Goal: Task Accomplishment & Management: Use online tool/utility

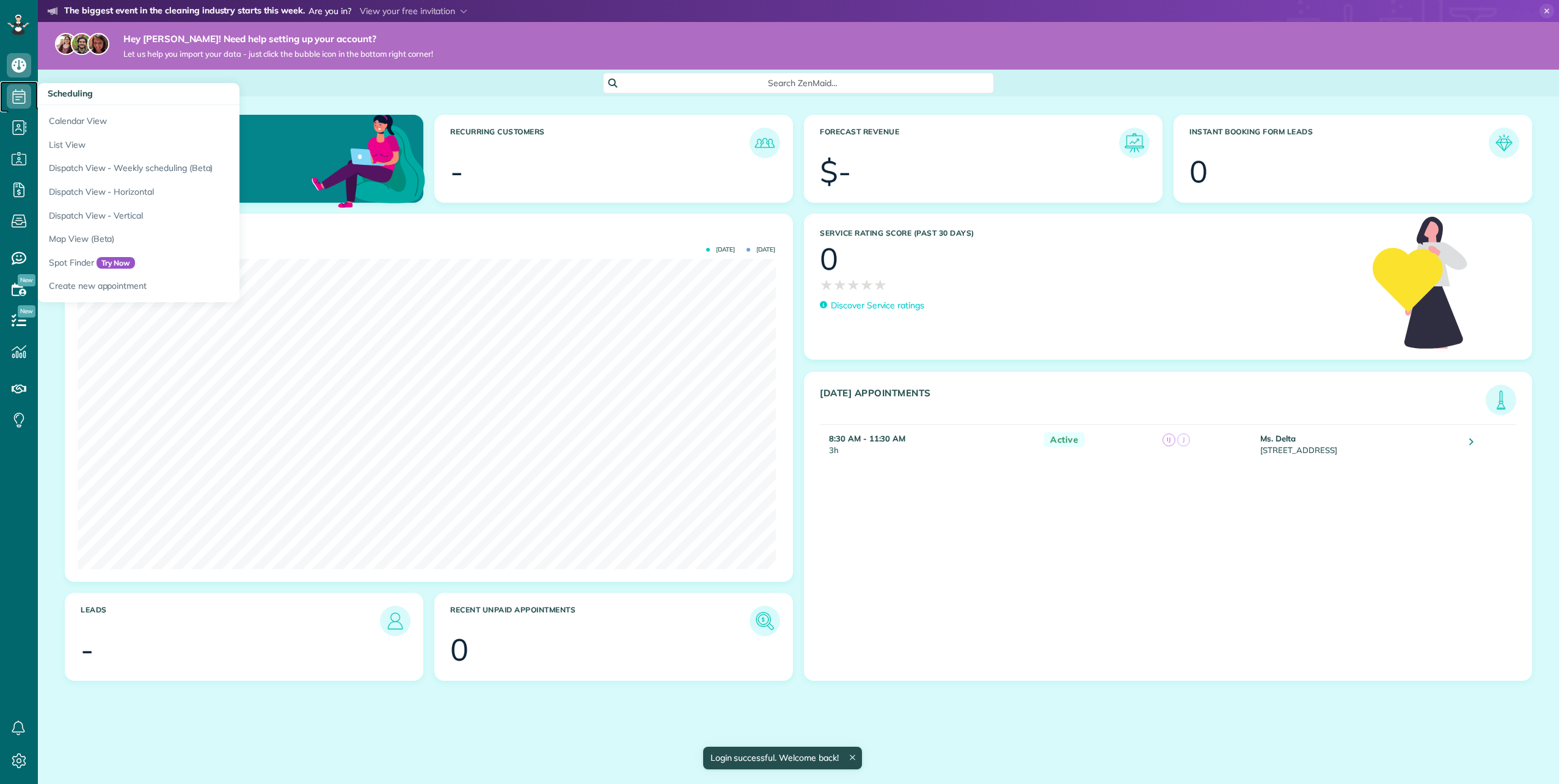
click at [19, 94] on use at bounding box center [19, 96] width 13 height 15
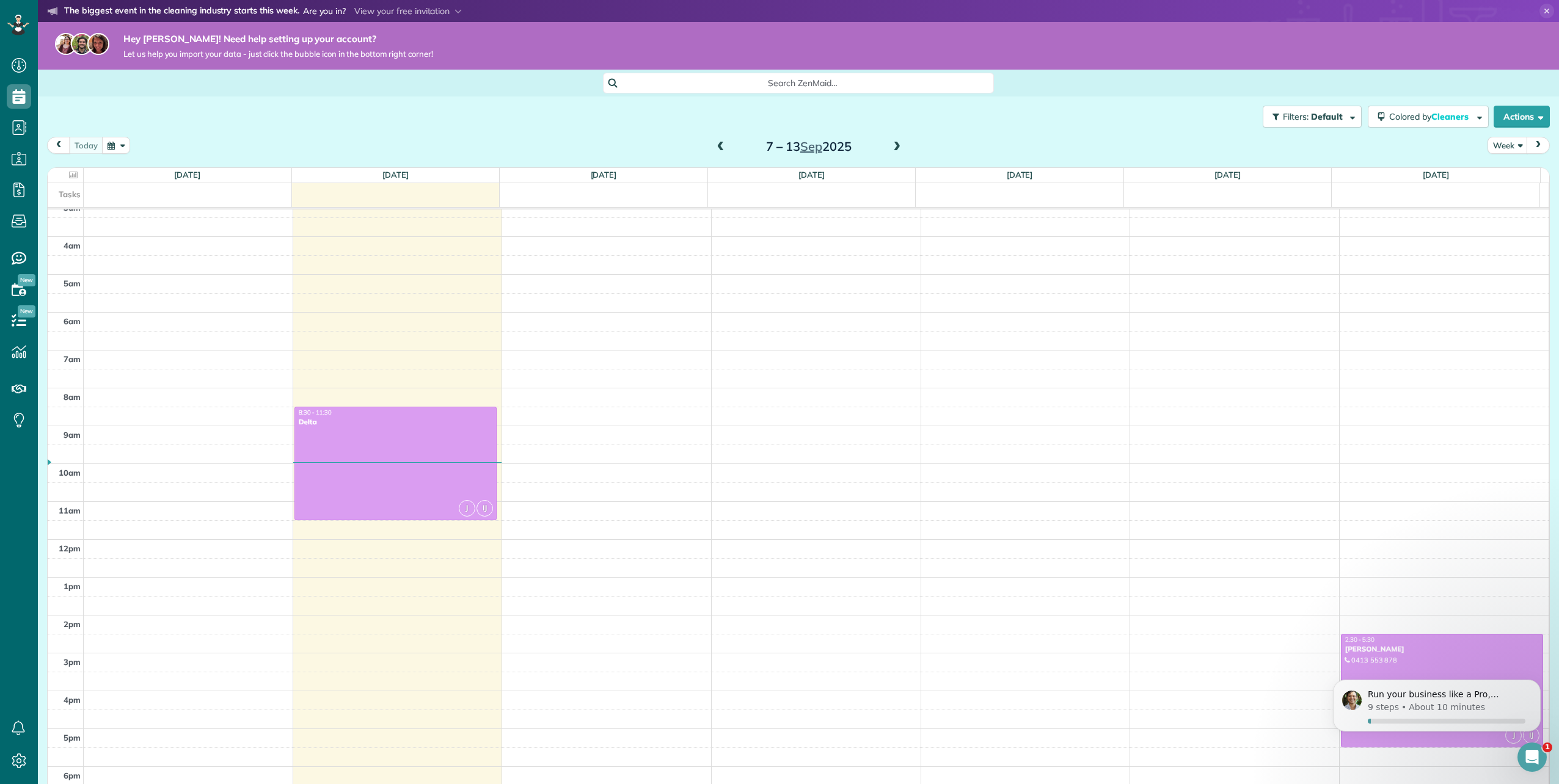
scroll to position [259, 0]
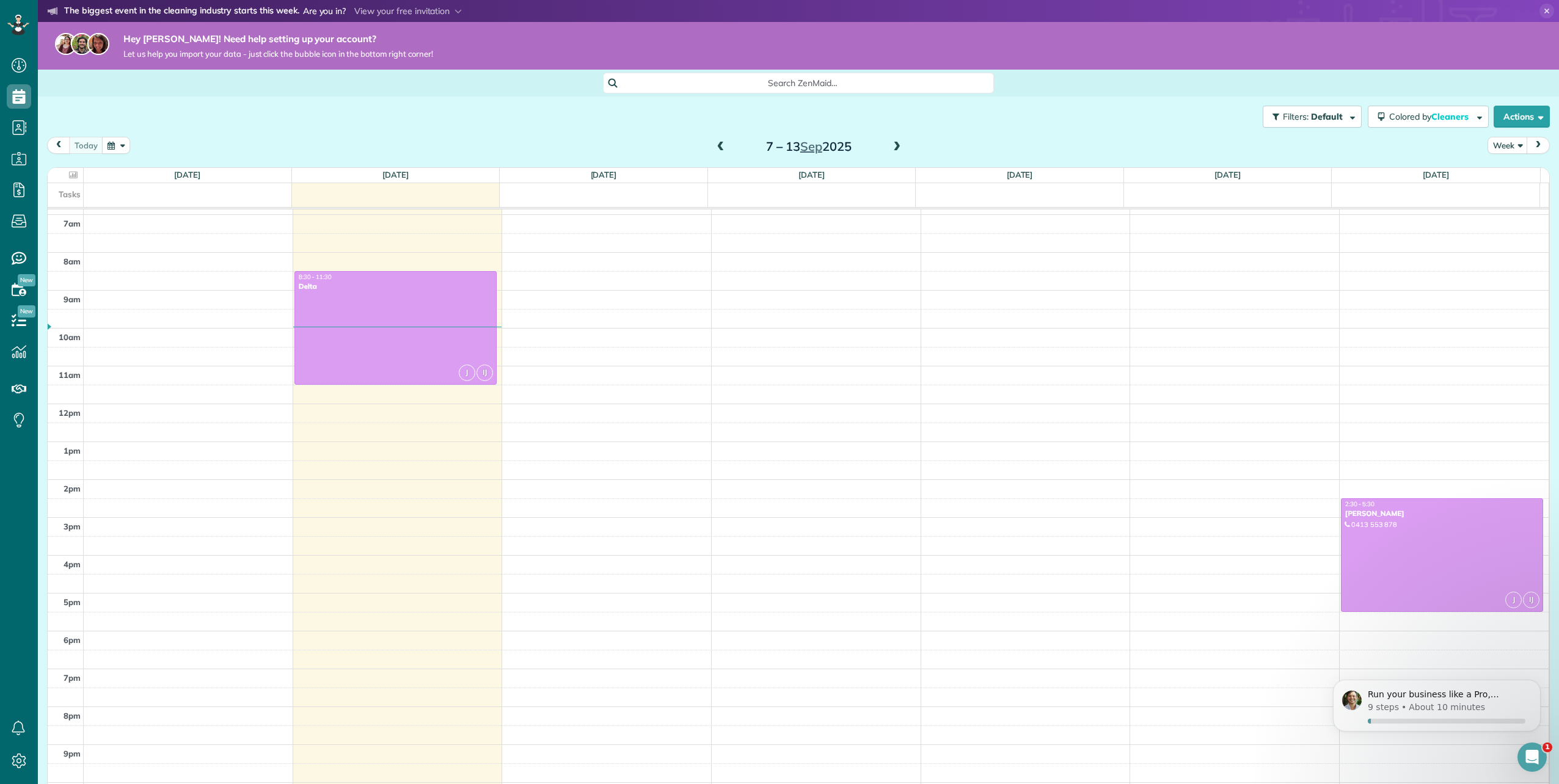
click at [890, 146] on span at bounding box center [896, 146] width 14 height 11
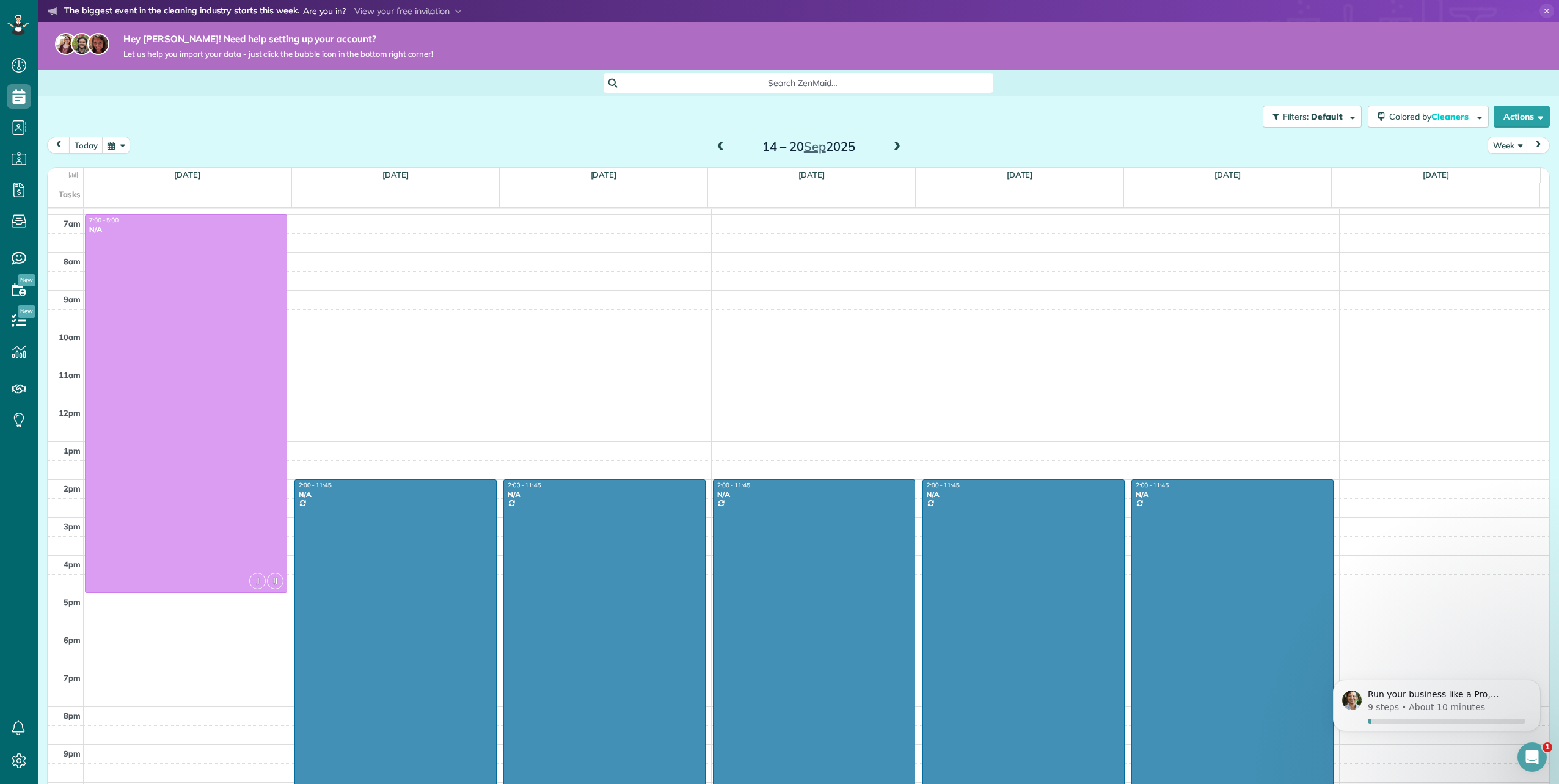
click at [398, 578] on div at bounding box center [395, 664] width 201 height 368
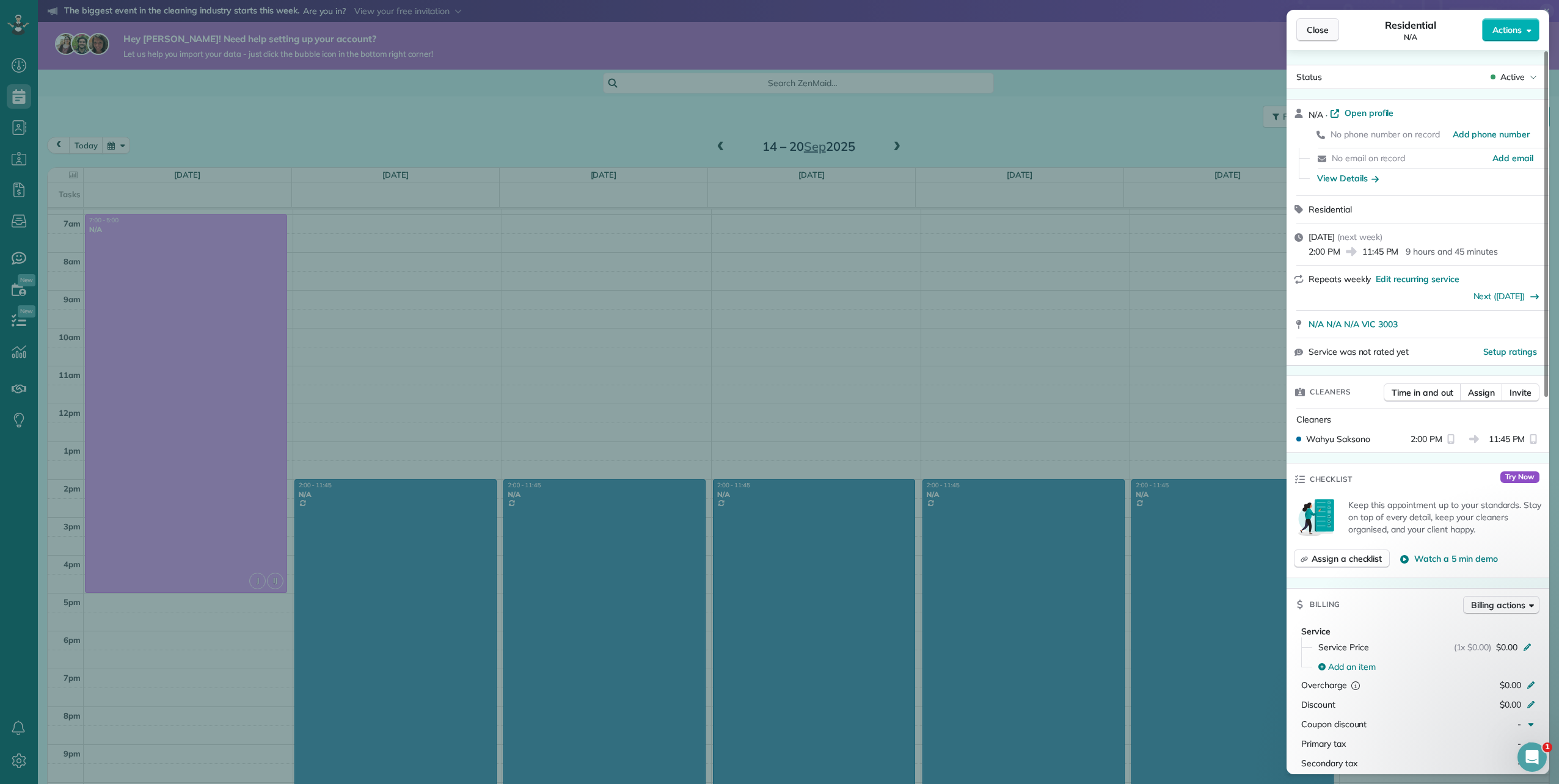
click at [1299, 26] on button "Close" at bounding box center [1317, 30] width 43 height 23
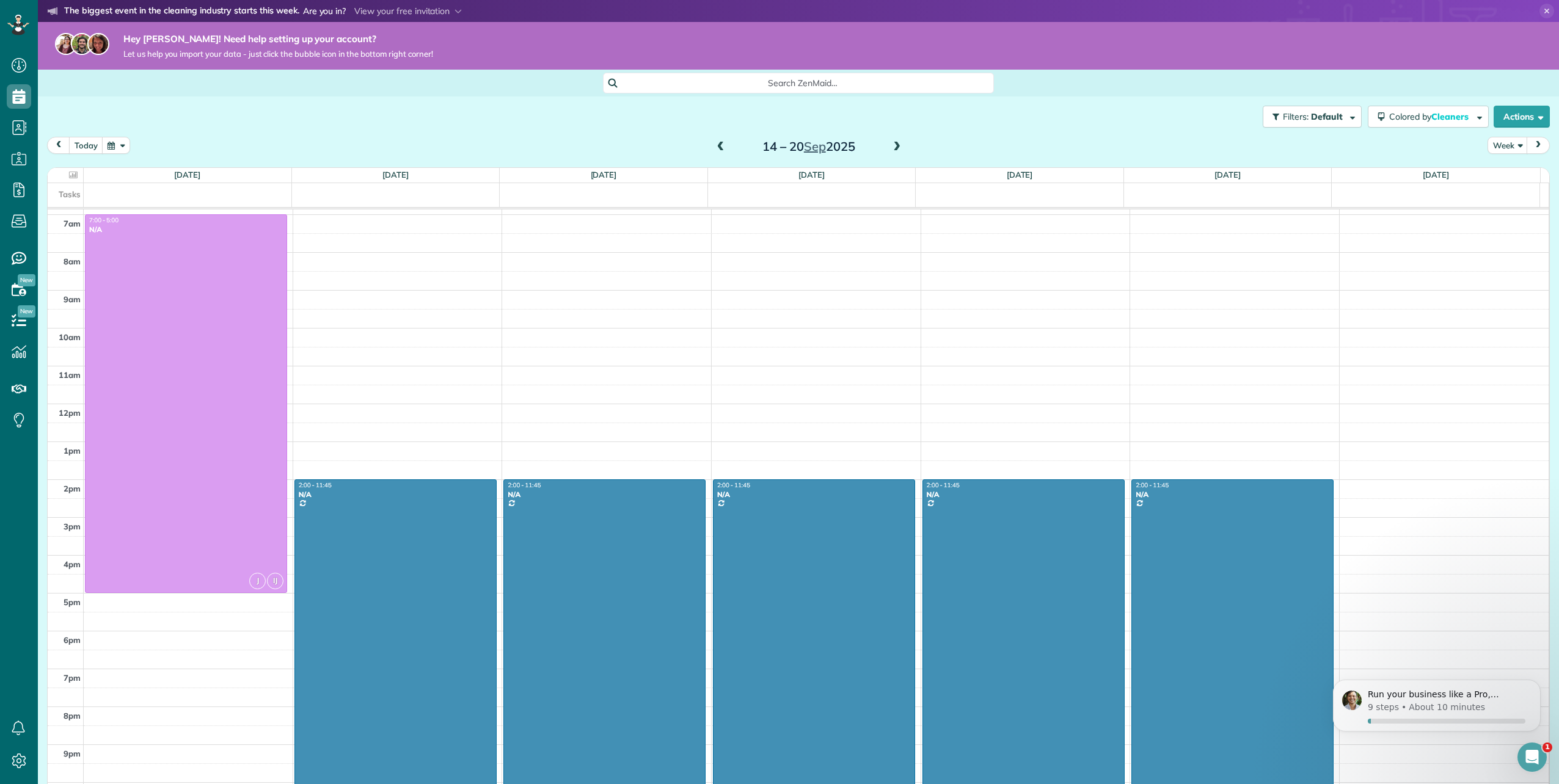
click at [892, 151] on span at bounding box center [896, 146] width 14 height 11
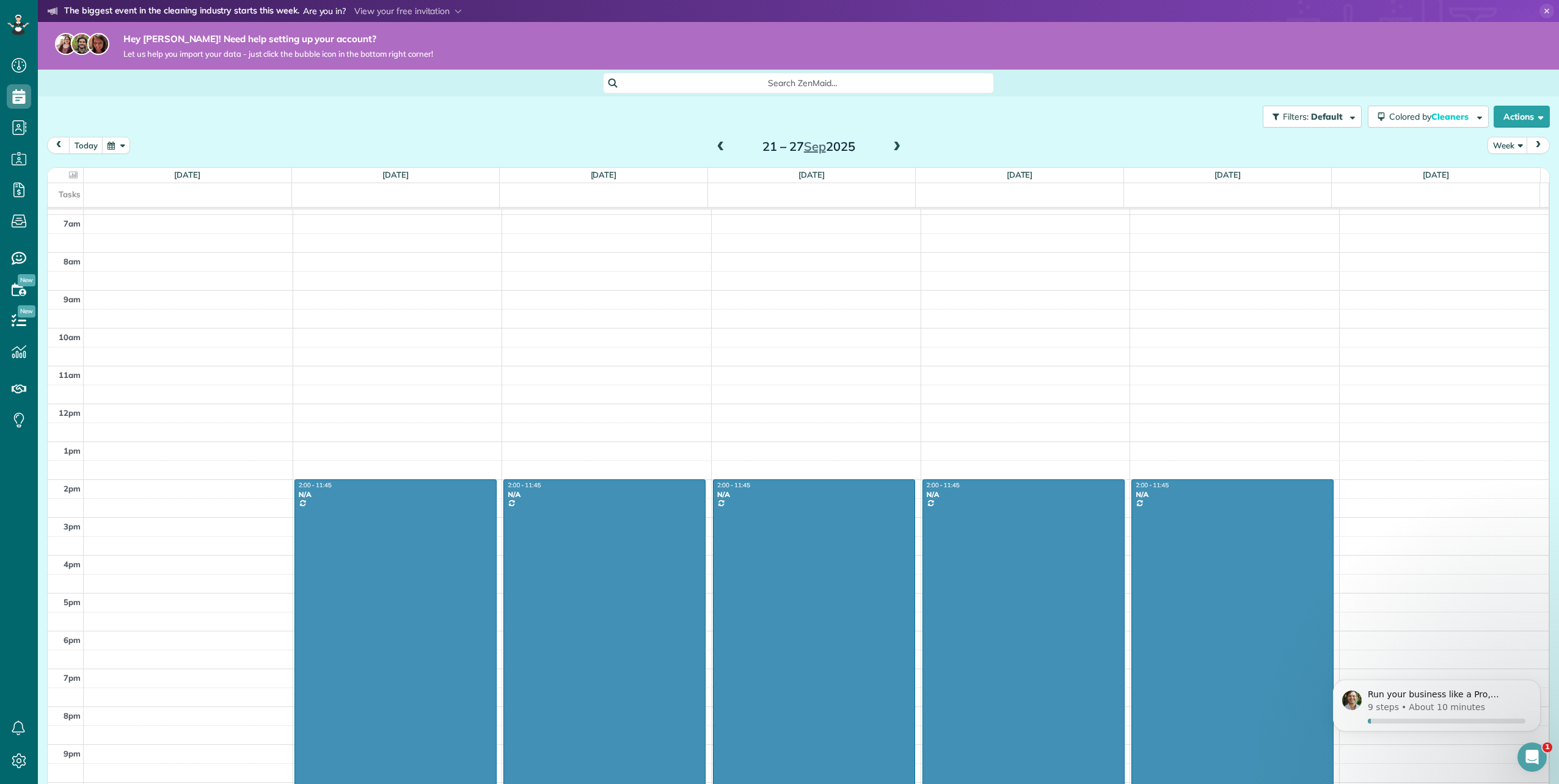
click at [892, 151] on span at bounding box center [896, 146] width 14 height 11
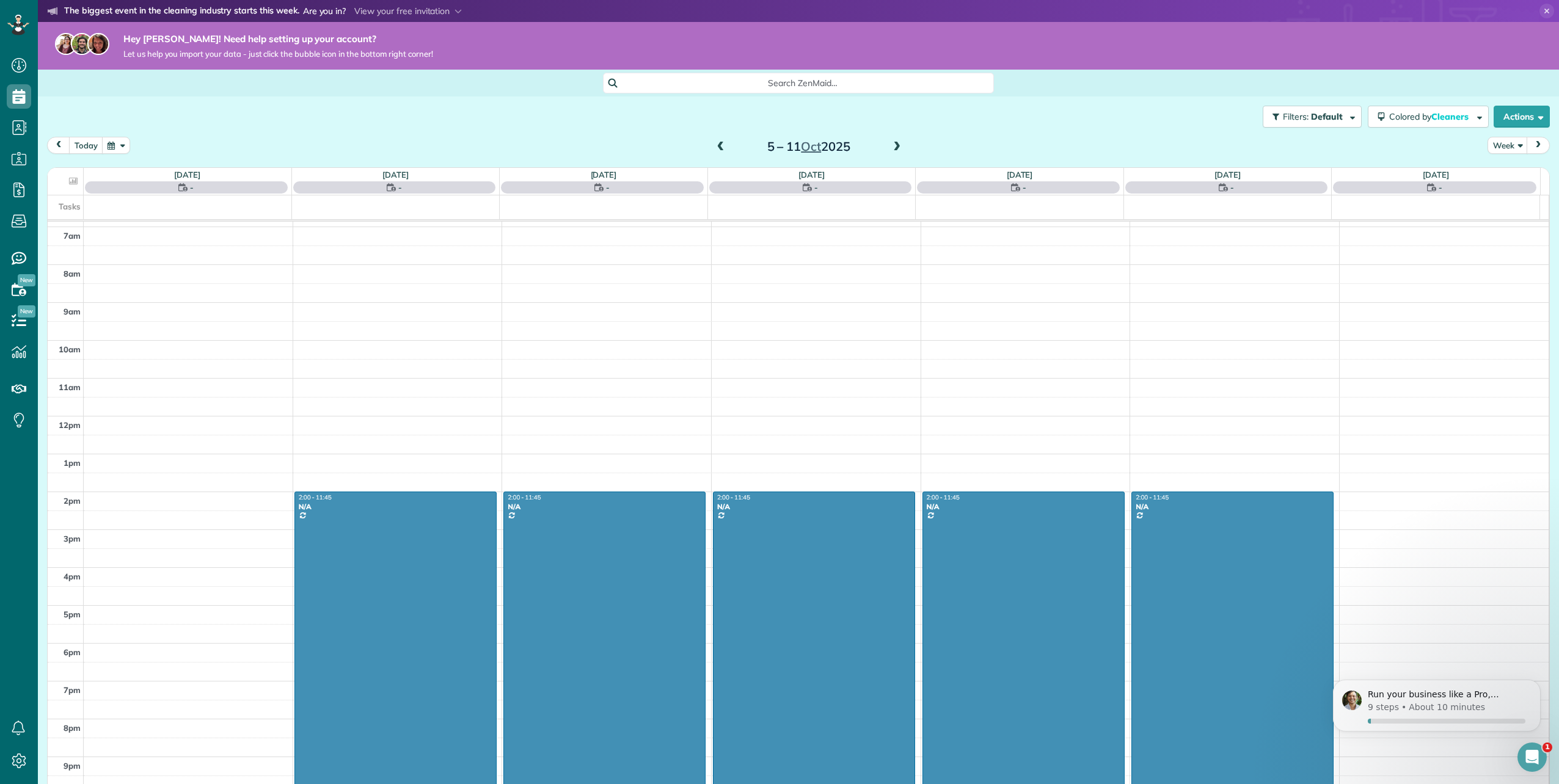
click at [892, 151] on span at bounding box center [896, 146] width 14 height 11
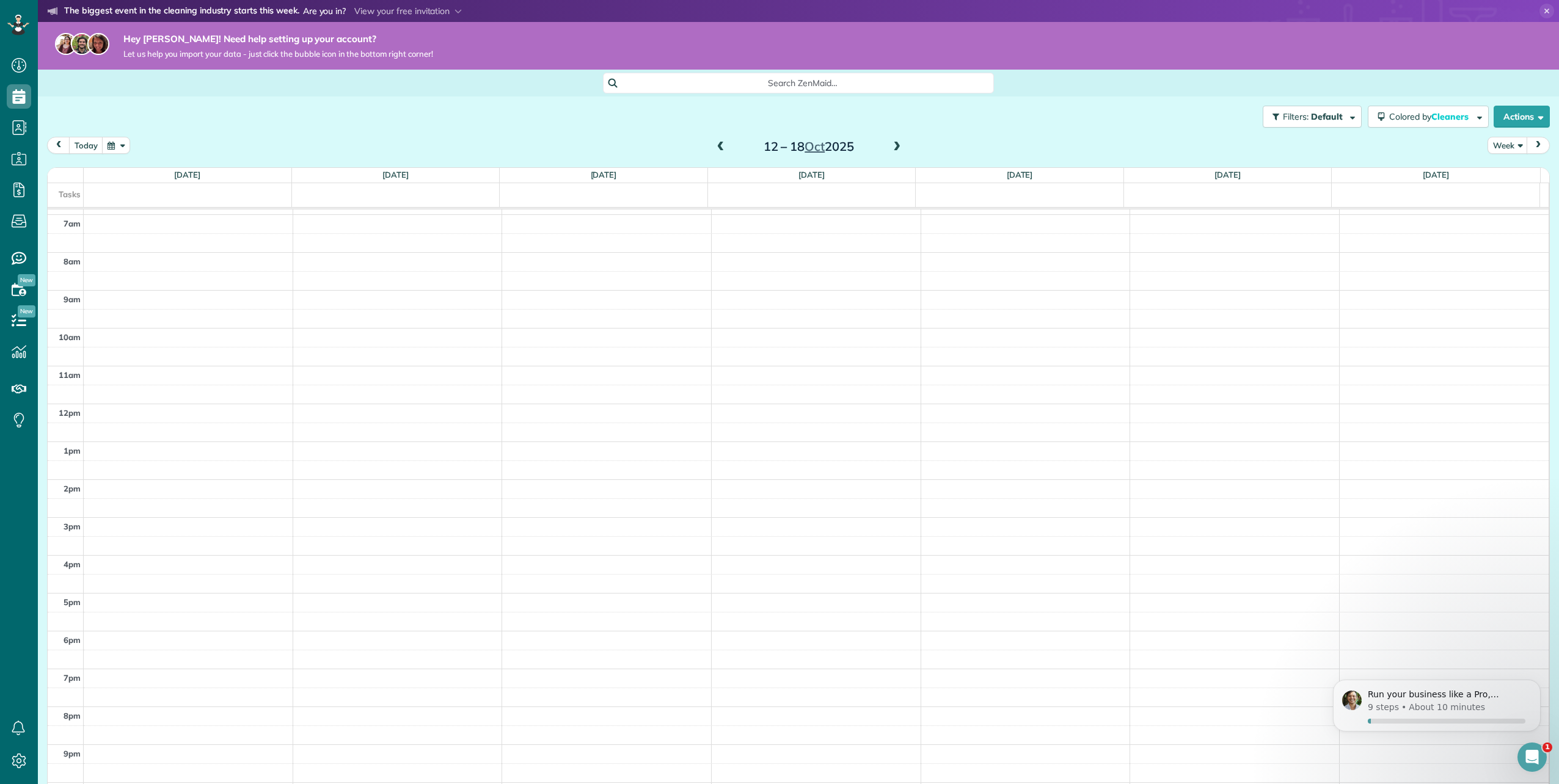
scroll to position [247, 0]
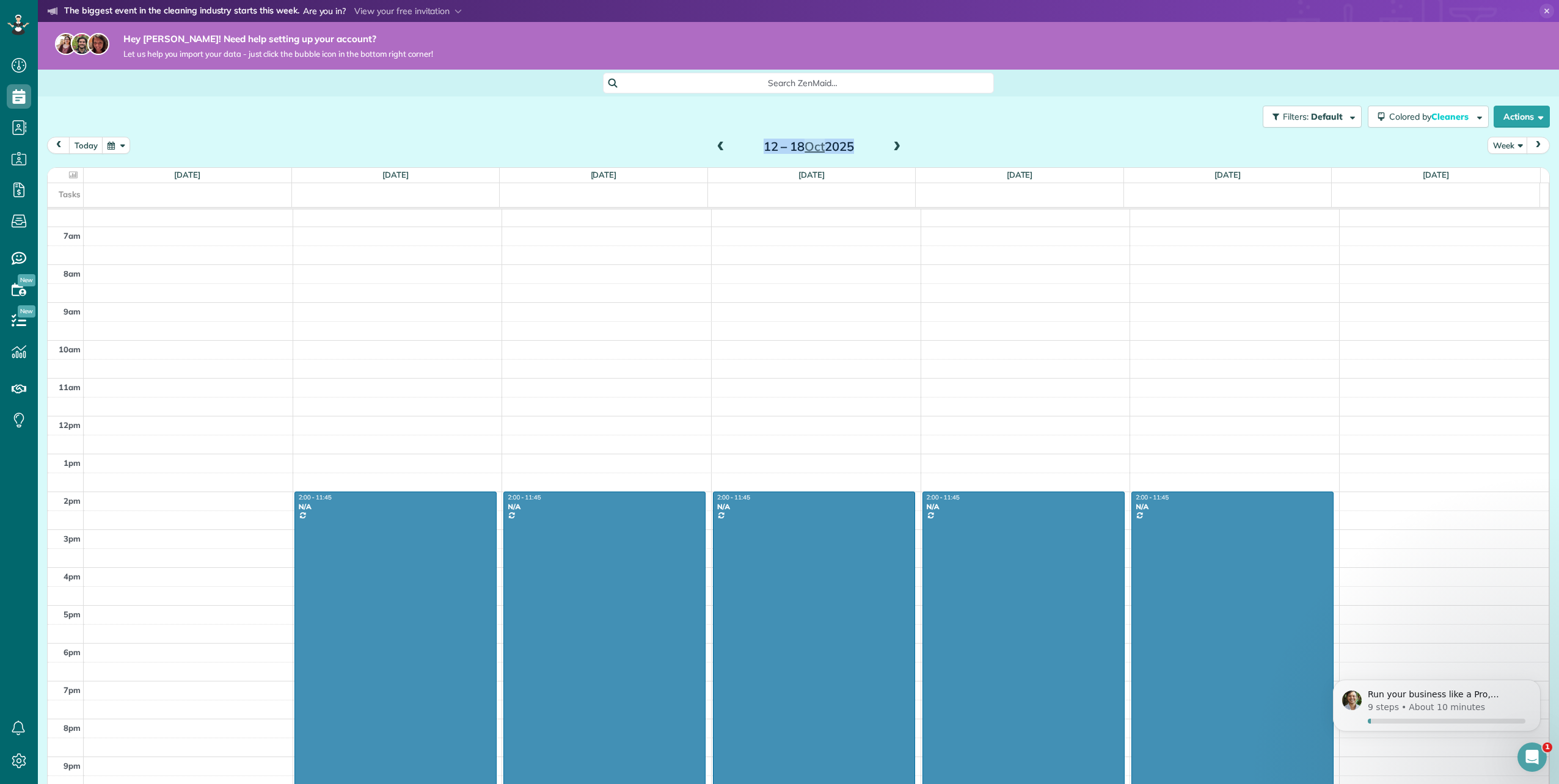
click at [711, 142] on div "[DATE] – [DATE]" at bounding box center [808, 146] width 195 height 19
drag, startPoint x: 709, startPoint y: 142, endPoint x: 716, endPoint y: 150, distance: 10.6
click at [716, 150] on span at bounding box center [720, 146] width 14 height 11
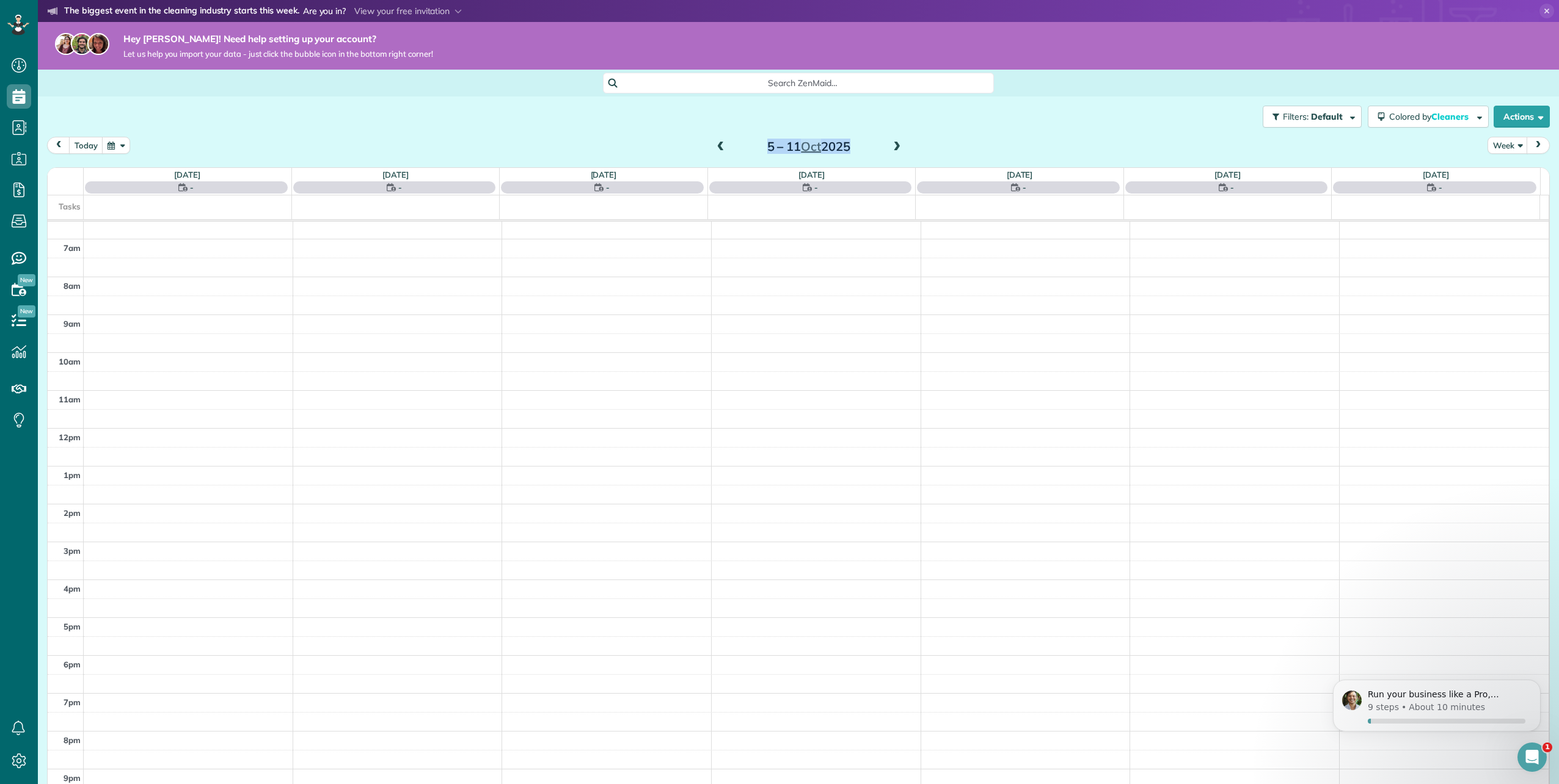
scroll to position [259, 0]
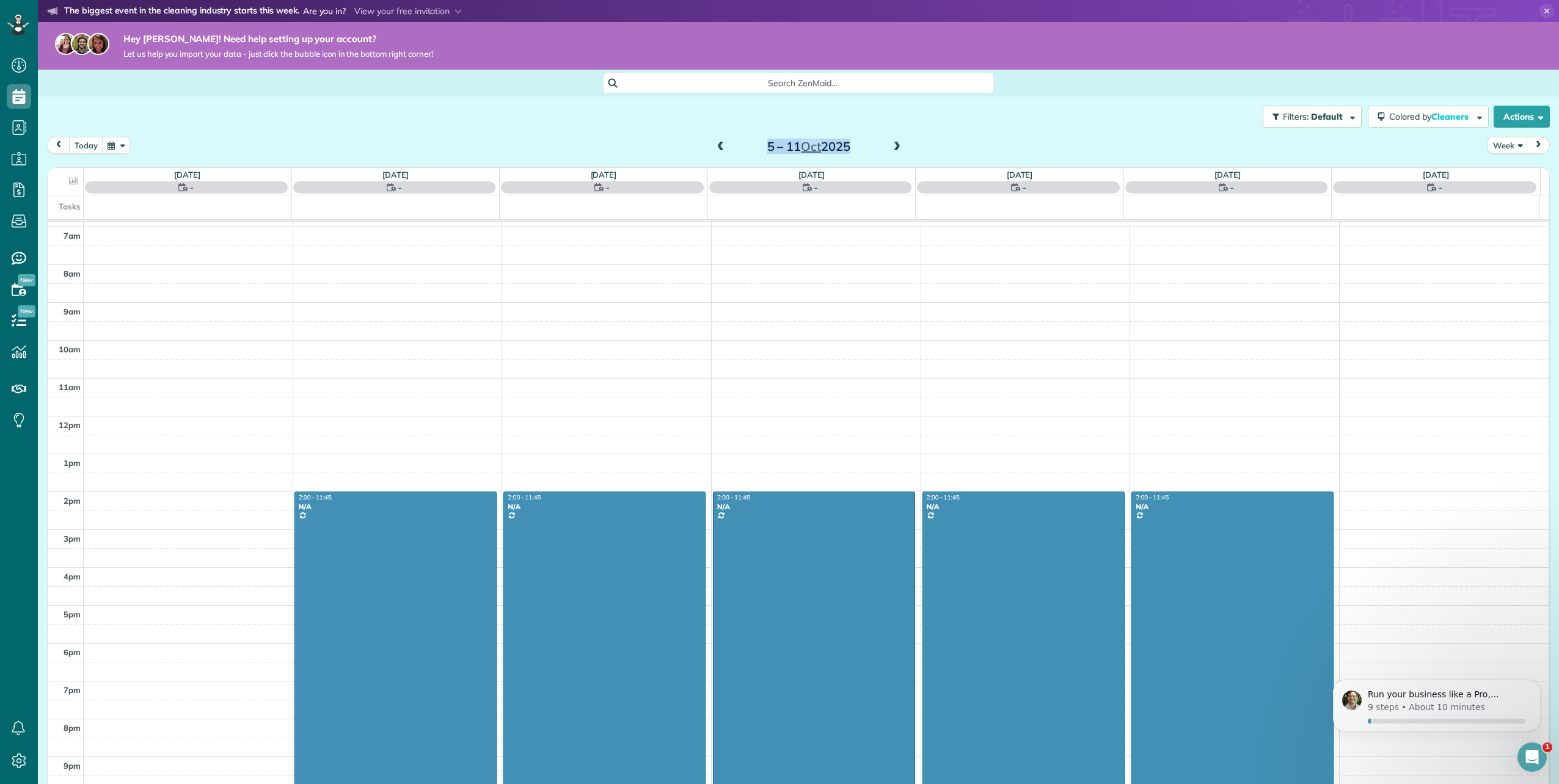
drag, startPoint x: 1171, startPoint y: 137, endPoint x: 1179, endPoint y: 122, distance: 17.0
click at [1172, 136] on div "Filters: Default Colored by Cleaners Color by Cleaner Color by Team Color by St…" at bounding box center [798, 463] width 1521 height 733
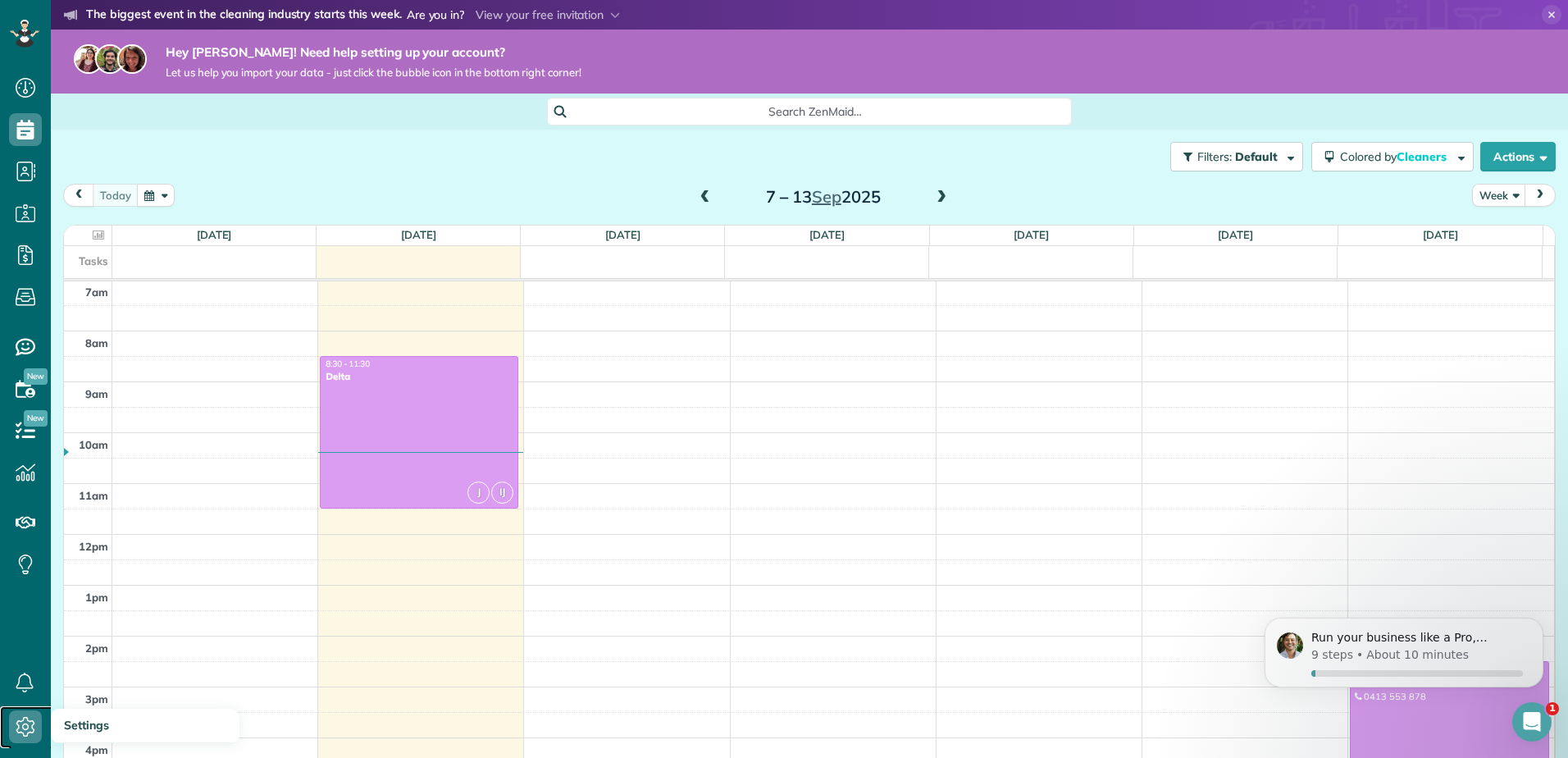
click at [37, 722] on icon at bounding box center [25, 726] width 32 height 32
